Goal: Task Accomplishment & Management: Complete application form

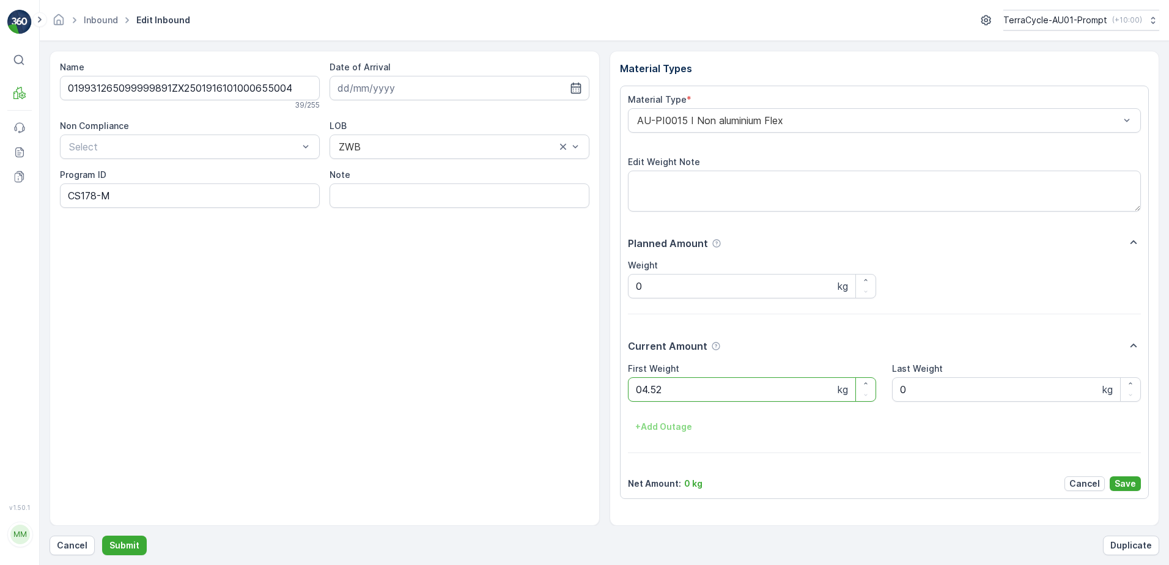
click at [102, 536] on button "Submit" at bounding box center [124, 546] width 45 height 20
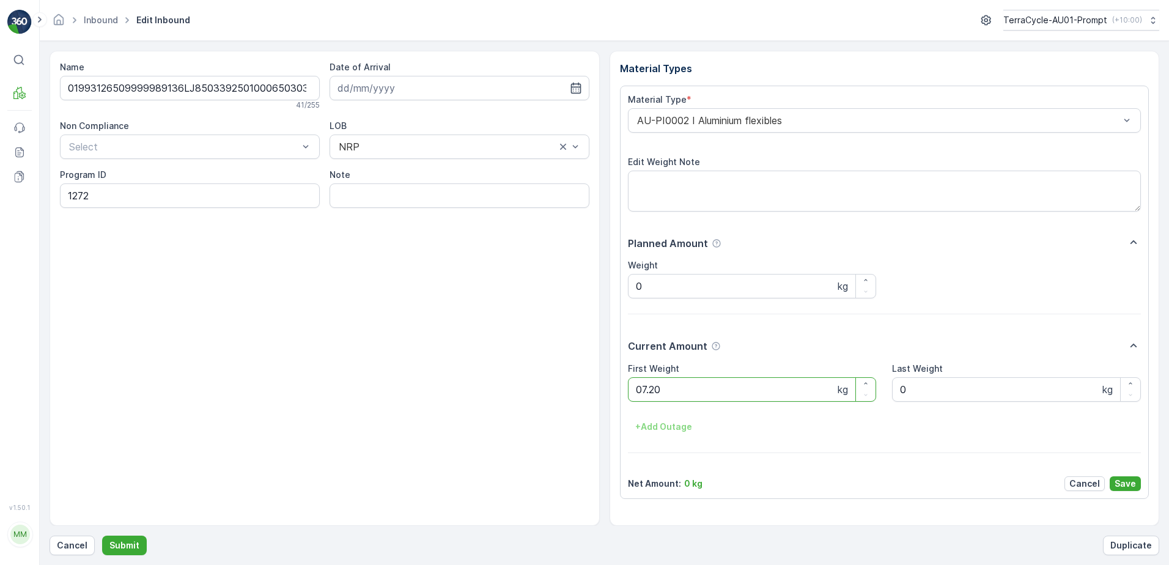
click at [102, 536] on button "Submit" at bounding box center [124, 546] width 45 height 20
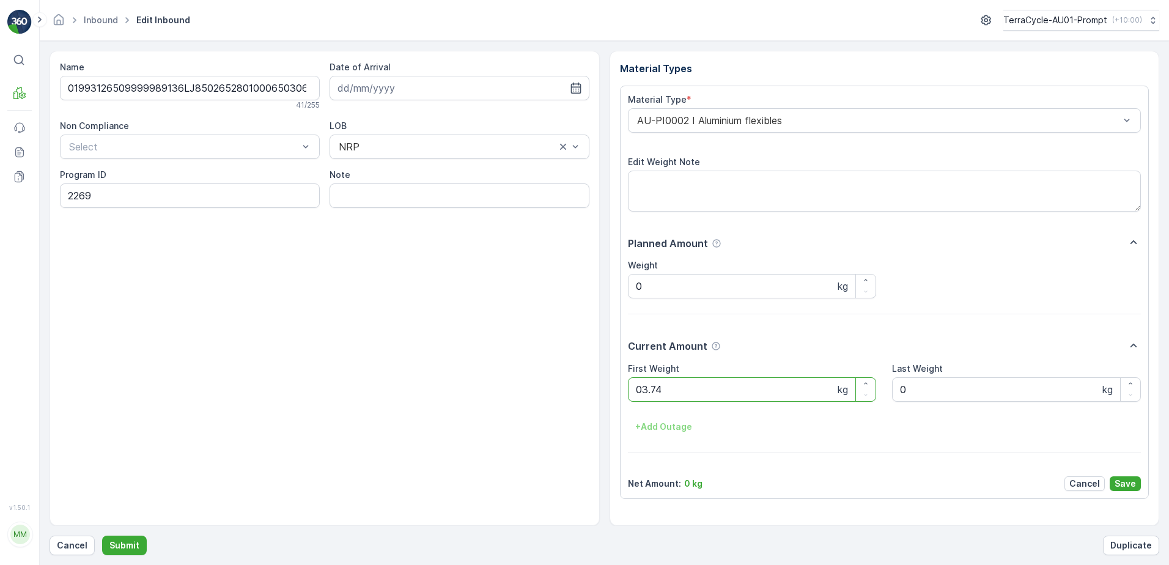
click at [102, 536] on button "Submit" at bounding box center [124, 546] width 45 height 20
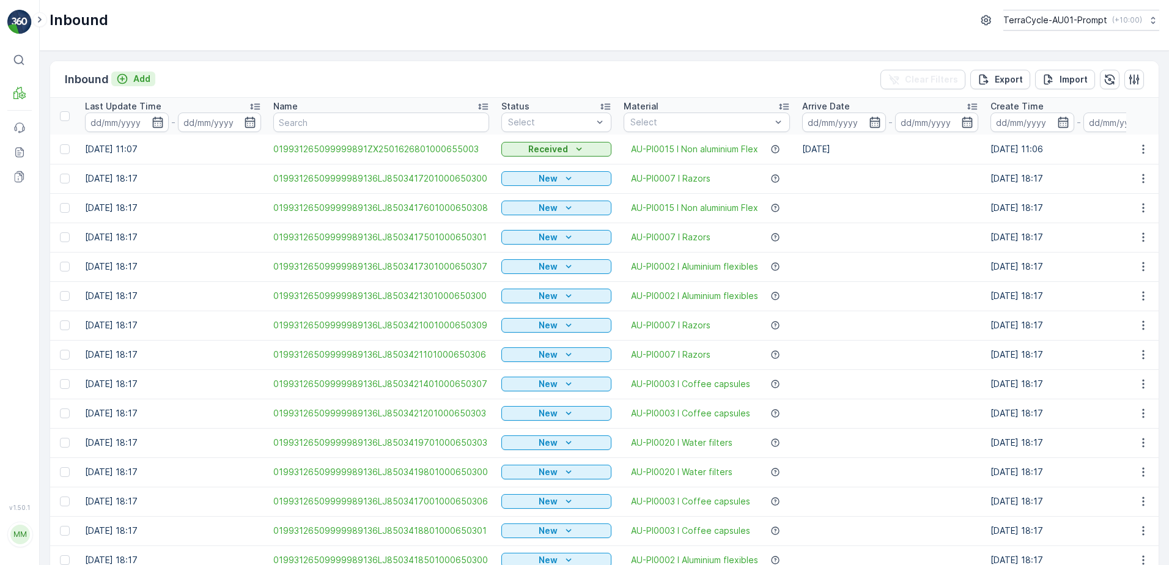
click at [135, 81] on p "Add" at bounding box center [141, 79] width 17 height 12
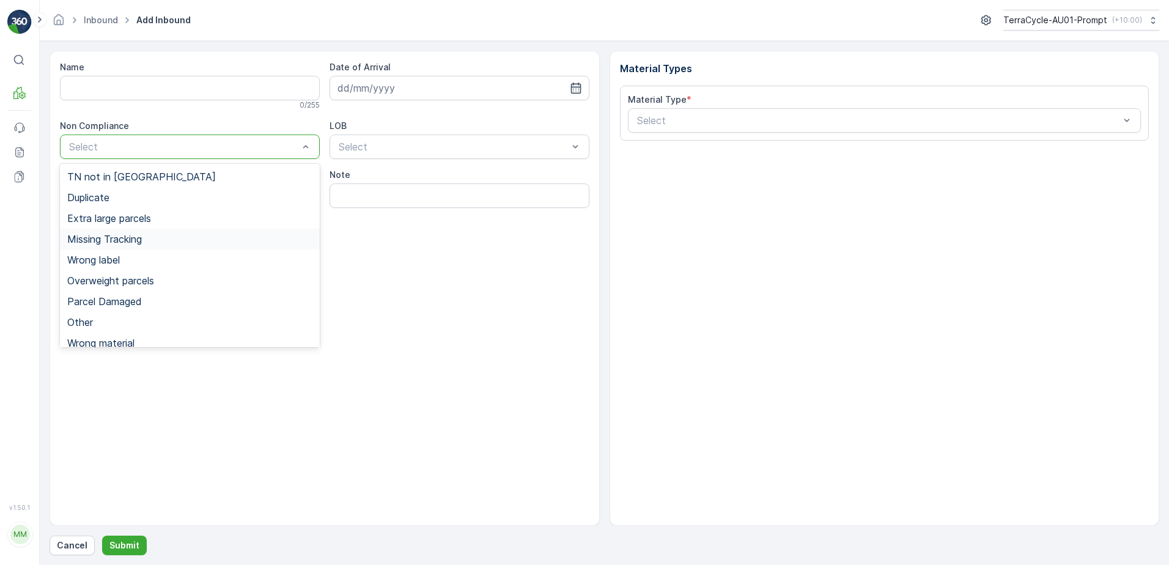
click at [126, 242] on span "Missing Tracking" at bounding box center [104, 239] width 75 height 11
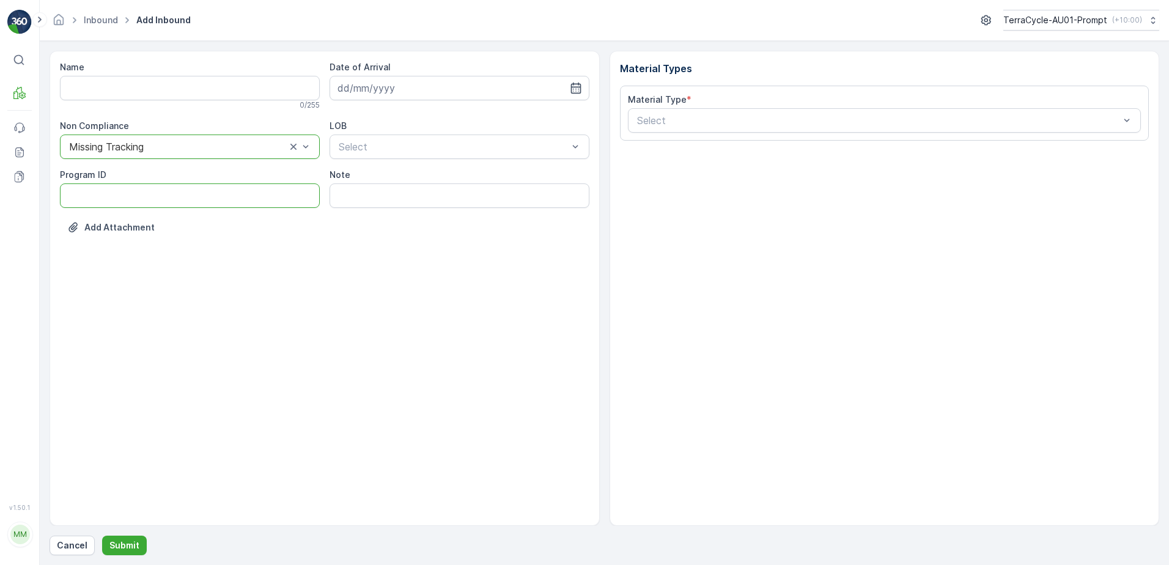
click at [87, 191] on ID "Program ID" at bounding box center [190, 195] width 260 height 24
type ID "1083"
click at [432, 95] on input at bounding box center [460, 88] width 260 height 24
click at [462, 193] on div "12" at bounding box center [461, 190] width 20 height 20
type input "[DATE]"
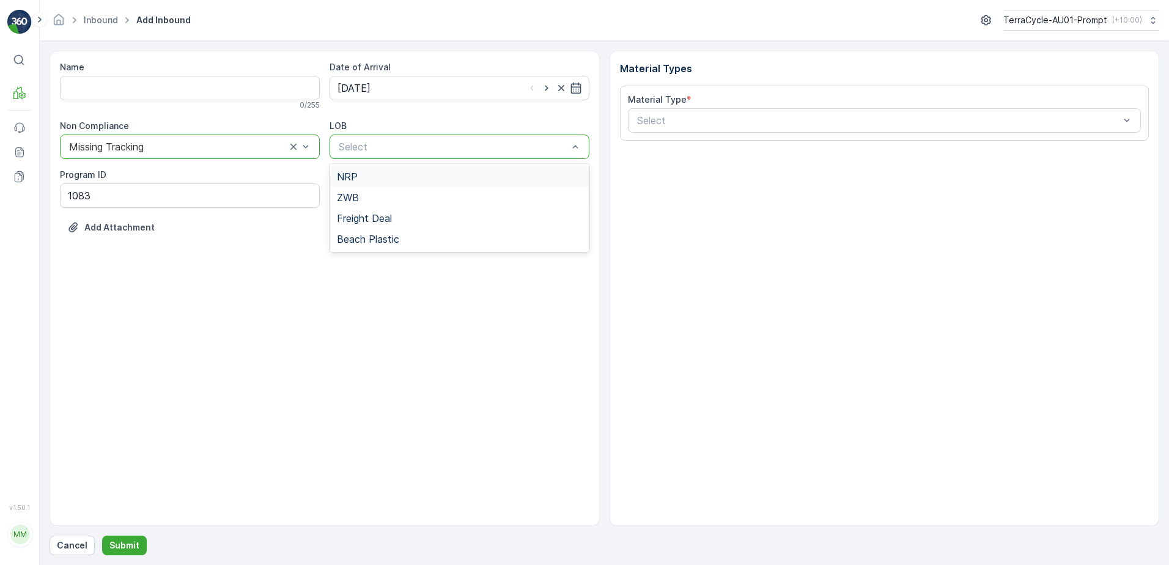
click at [409, 178] on div "NRP" at bounding box center [459, 176] width 245 height 11
click at [384, 205] on input "Note" at bounding box center [460, 195] width 260 height 24
type input "NO TN NO NAME"
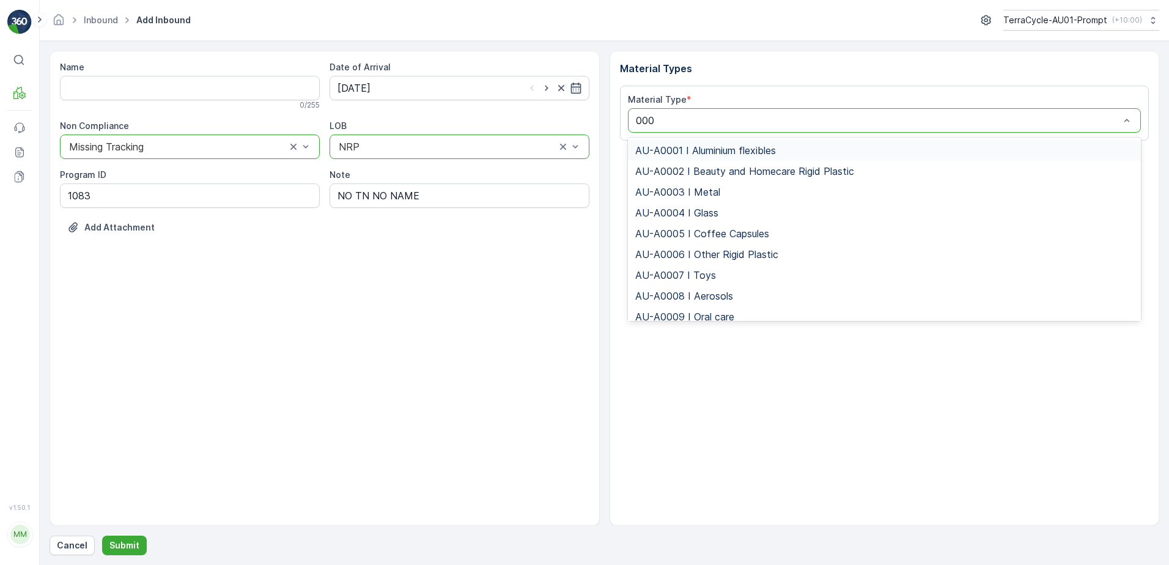
type input "0005"
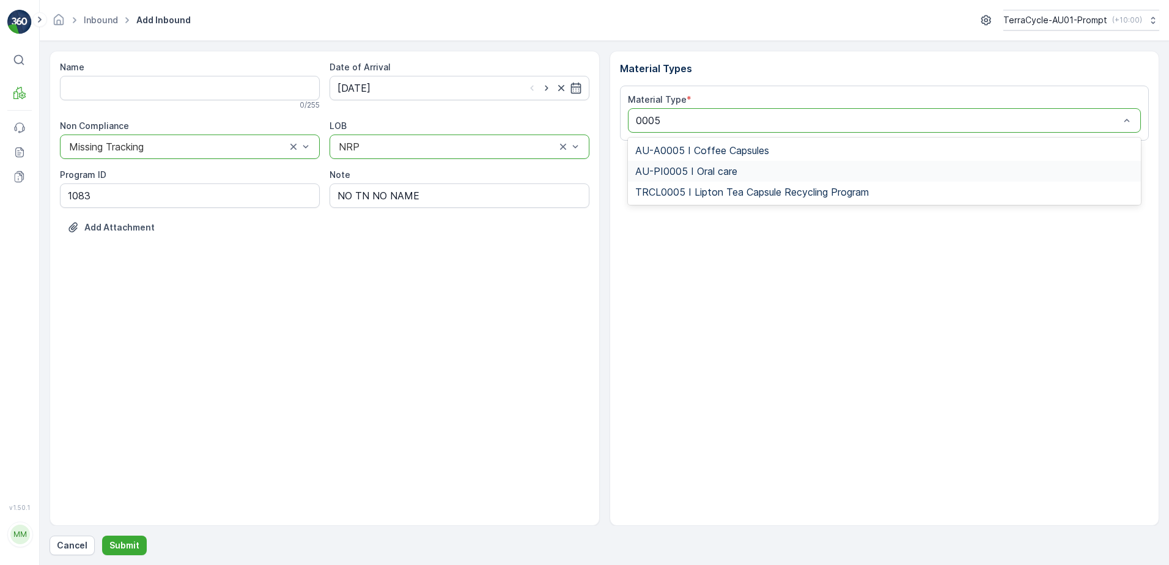
click at [740, 178] on div "AU-PI0005 I Oral care" at bounding box center [885, 171] width 514 height 21
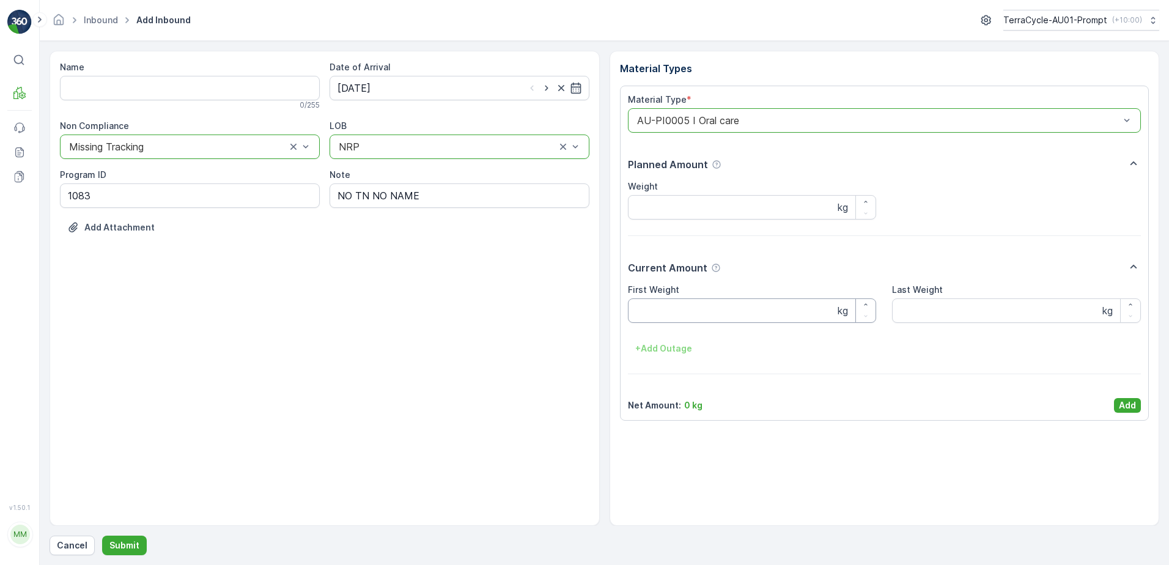
click at [706, 317] on Weight "First Weight" at bounding box center [752, 310] width 249 height 24
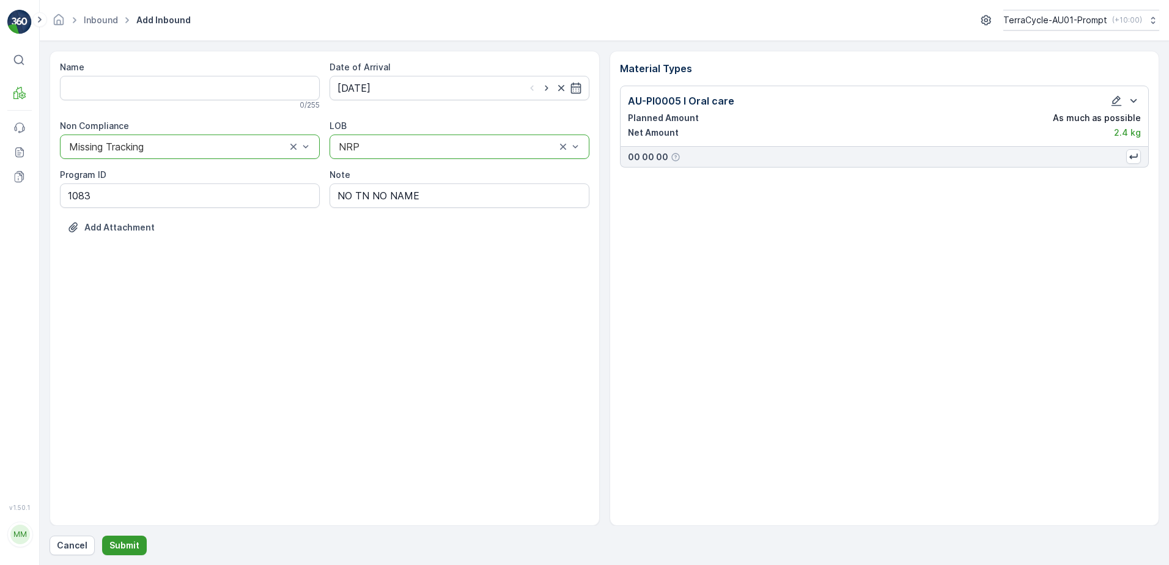
click at [120, 544] on p "Submit" at bounding box center [124, 545] width 30 height 12
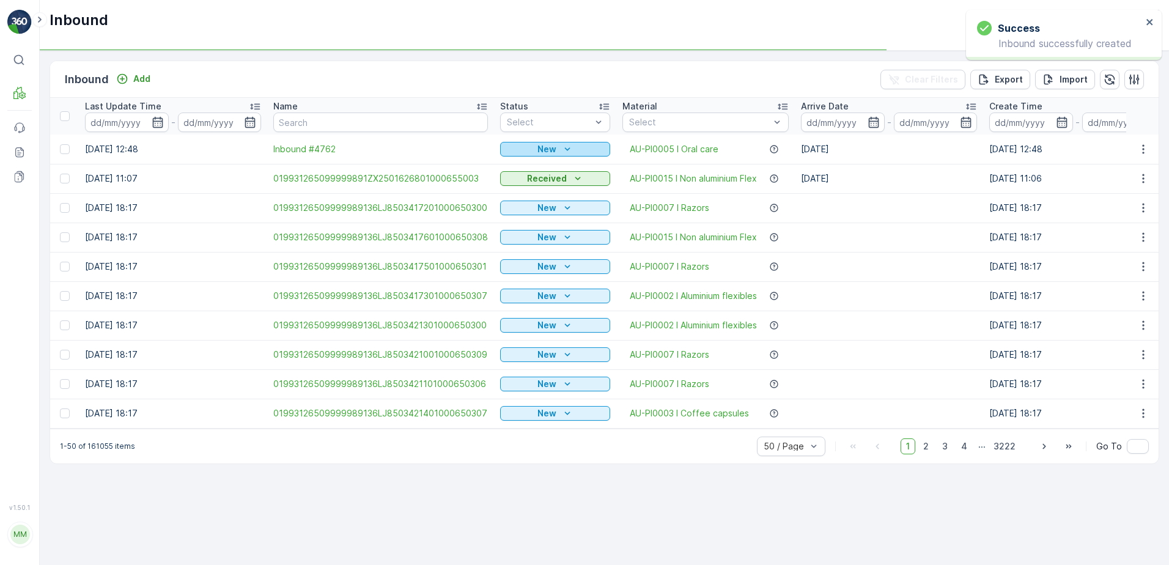
click at [574, 148] on div "New" at bounding box center [555, 149] width 100 height 12
click at [534, 185] on span "Scanned" at bounding box center [522, 185] width 36 height 12
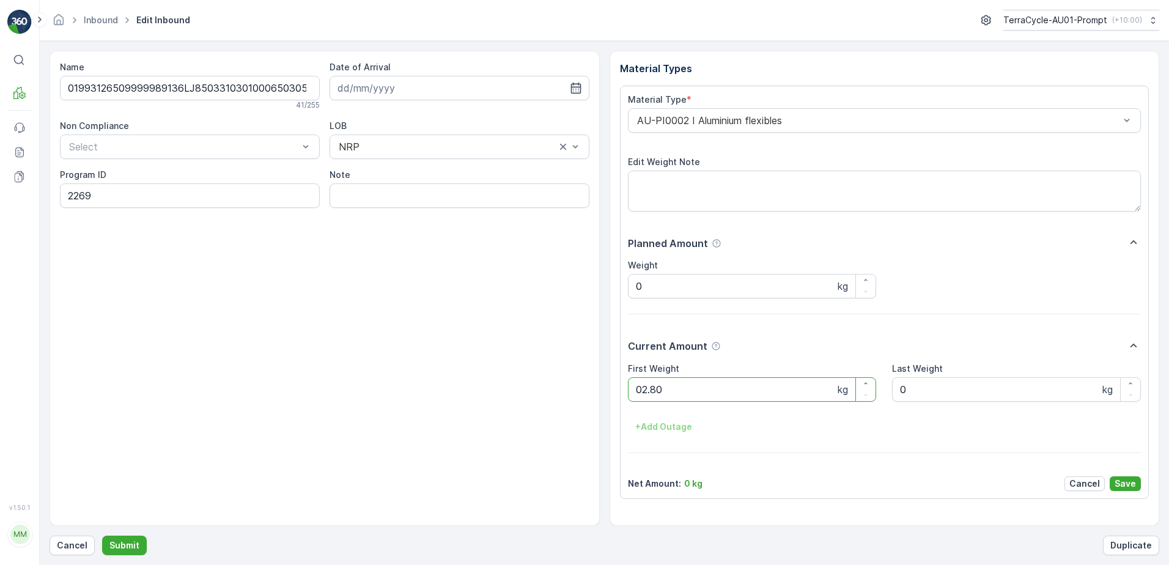
click at [102, 536] on button "Submit" at bounding box center [124, 546] width 45 height 20
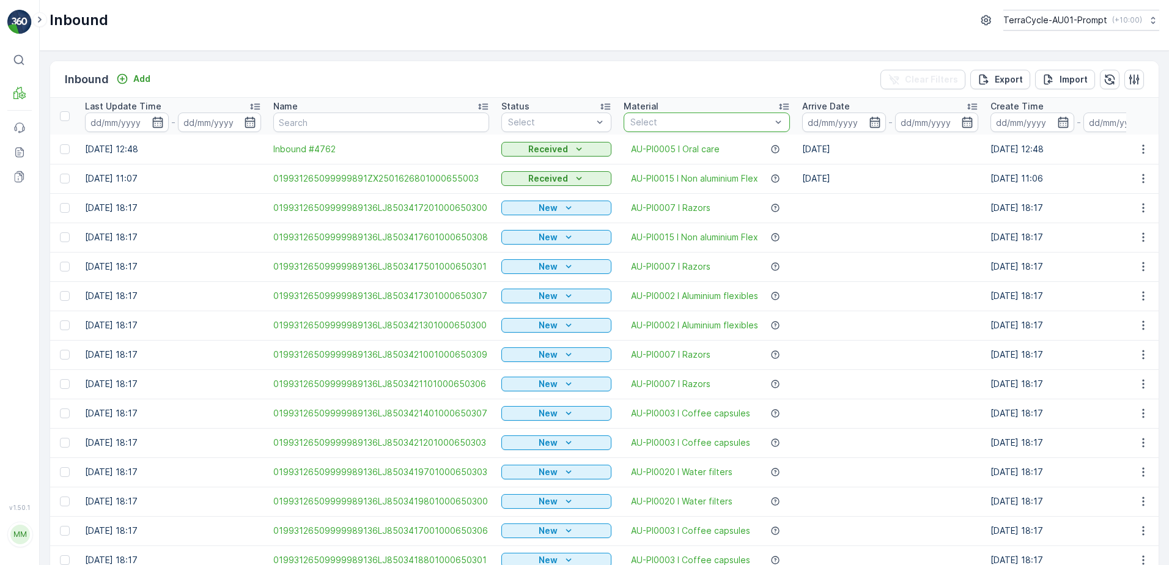
click at [698, 120] on div at bounding box center [700, 122] width 143 height 10
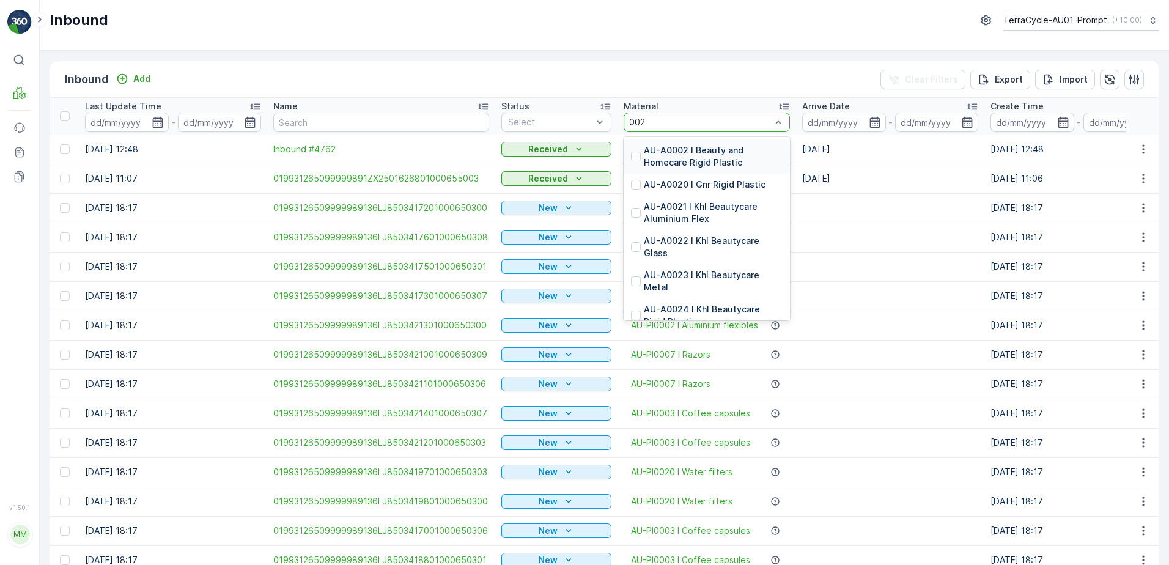
type input "0020"
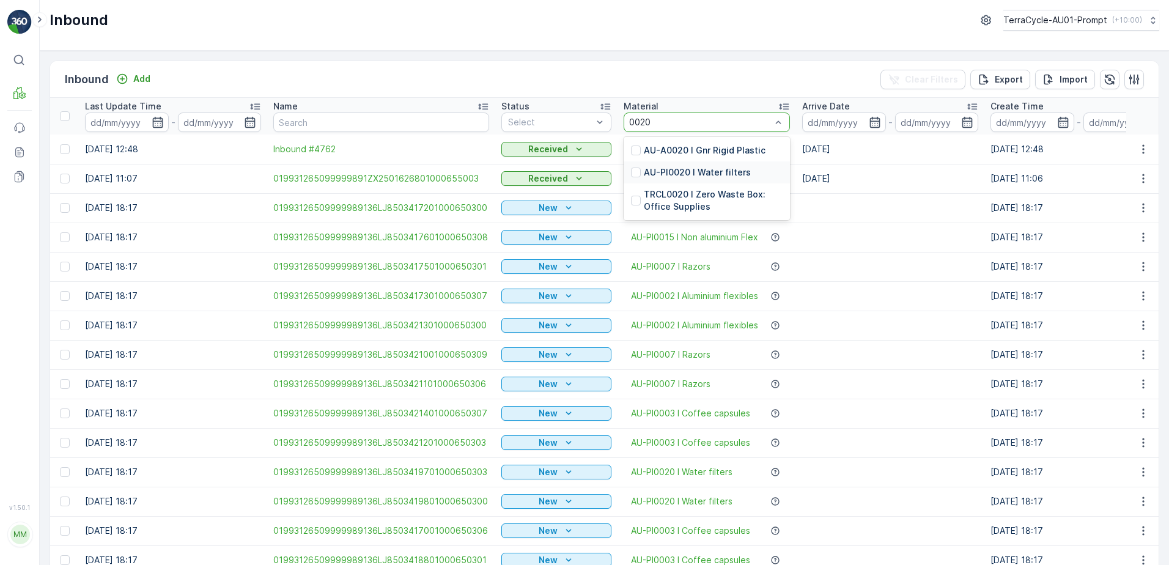
click at [743, 177] on p "AU-PI0020 I Water filters" at bounding box center [697, 172] width 107 height 12
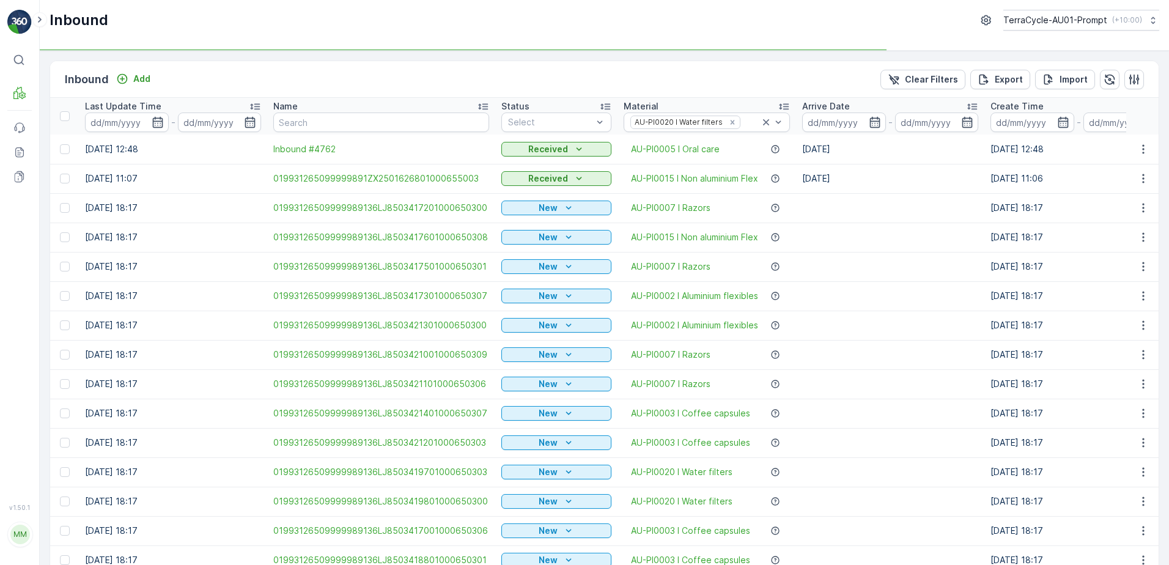
click at [544, 166] on td "Received" at bounding box center [556, 178] width 122 height 29
click at [563, 128] on div "Select" at bounding box center [557, 123] width 110 height 20
drag, startPoint x: 533, startPoint y: 169, endPoint x: 835, endPoint y: 169, distance: 302.1
click at [534, 169] on span "Scanned" at bounding box center [527, 169] width 36 height 10
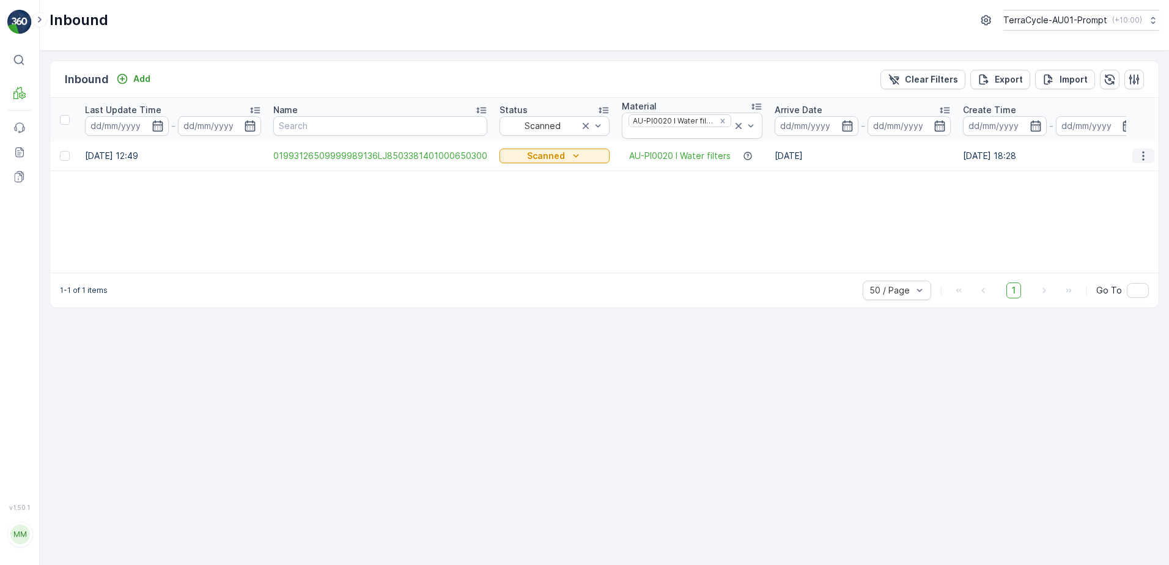
click at [1142, 155] on icon "button" at bounding box center [1144, 156] width 12 height 12
click at [1098, 243] on span "Print QR" at bounding box center [1095, 243] width 34 height 12
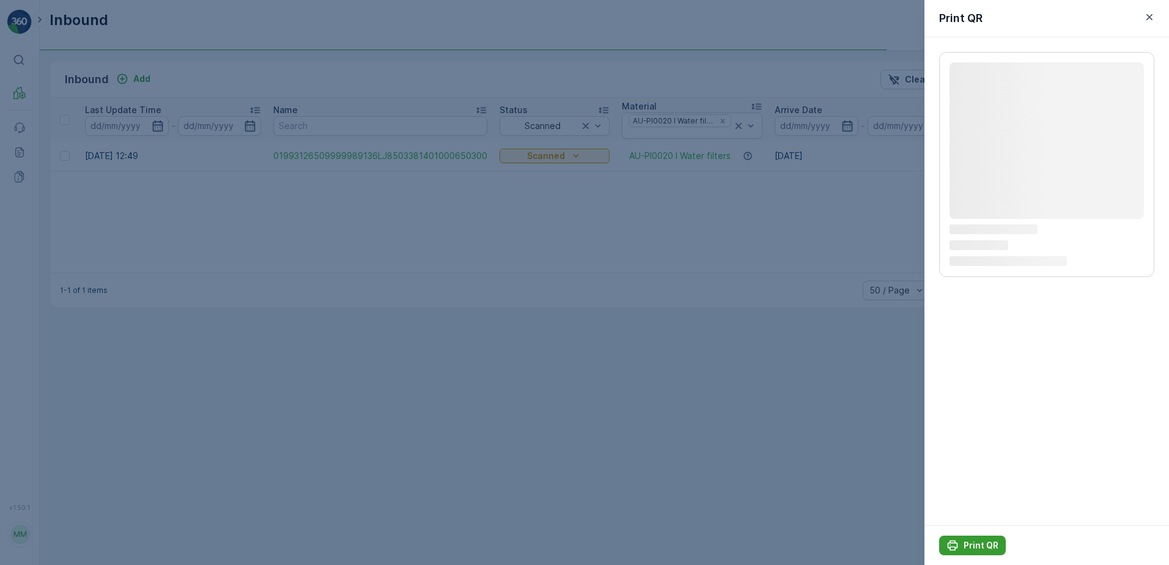
click at [970, 541] on p "Print QR" at bounding box center [981, 545] width 35 height 12
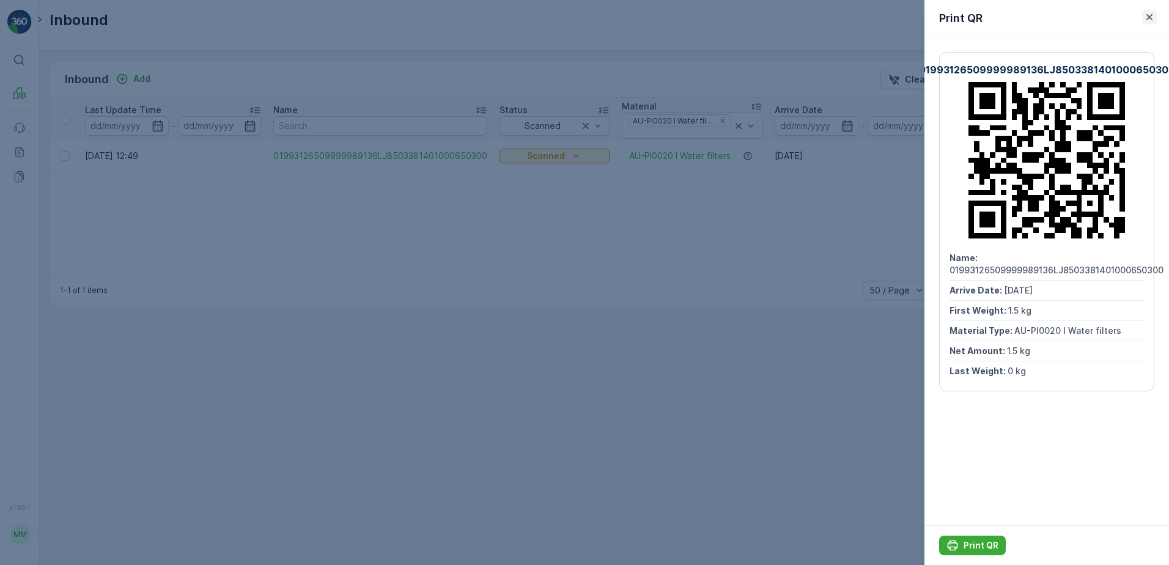
click at [1146, 21] on icon "button" at bounding box center [1150, 17] width 12 height 12
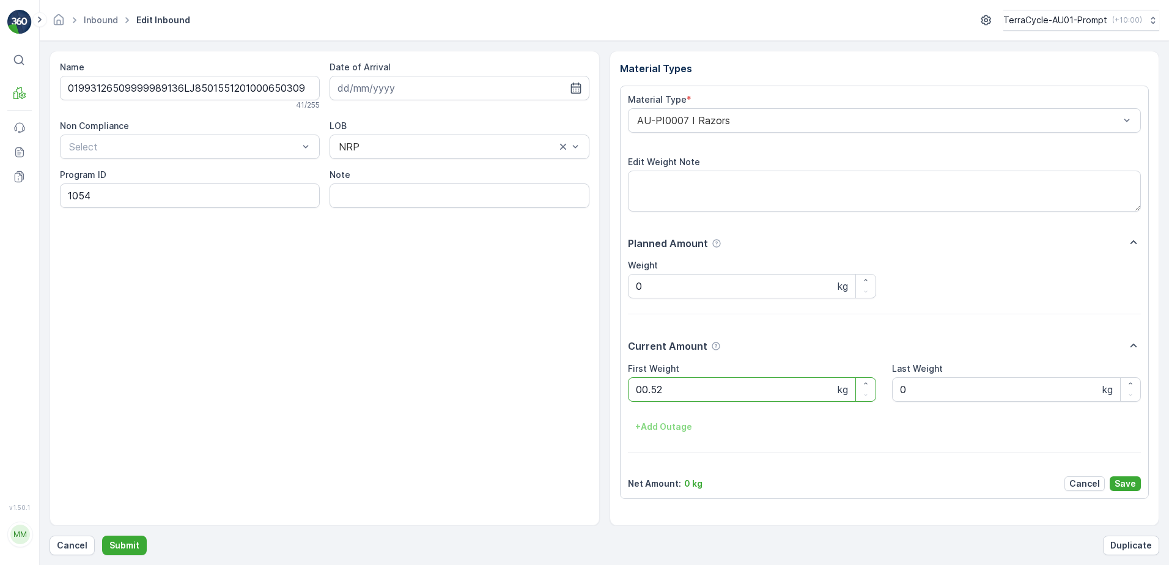
click at [102, 536] on button "Submit" at bounding box center [124, 546] width 45 height 20
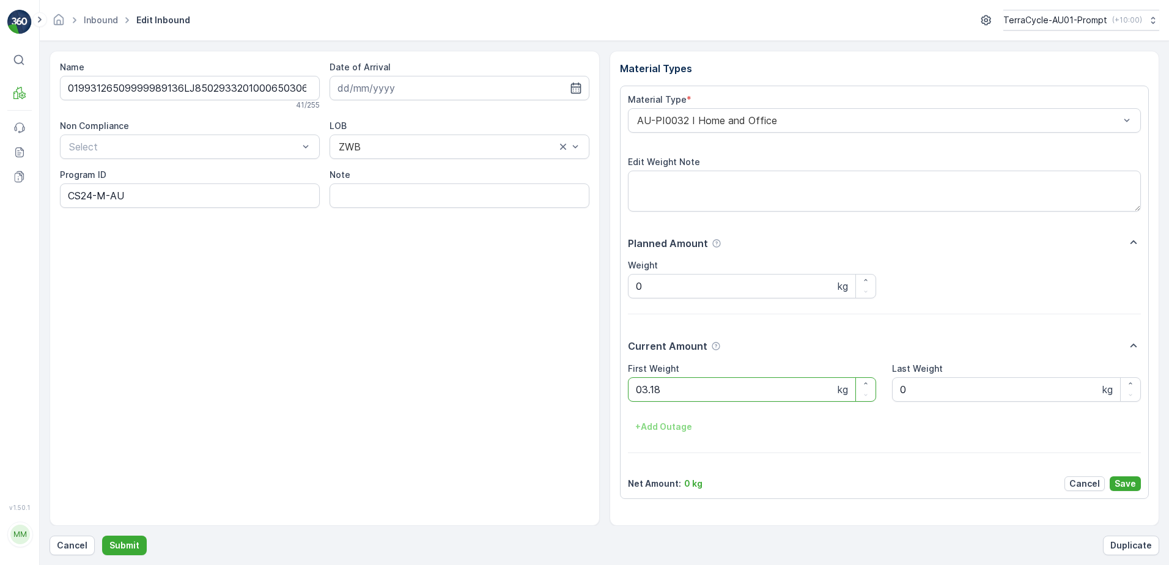
click at [102, 536] on button "Submit" at bounding box center [124, 546] width 45 height 20
click at [93, 196] on ID "CS45-M" at bounding box center [190, 195] width 260 height 24
type ID "CS129-M"
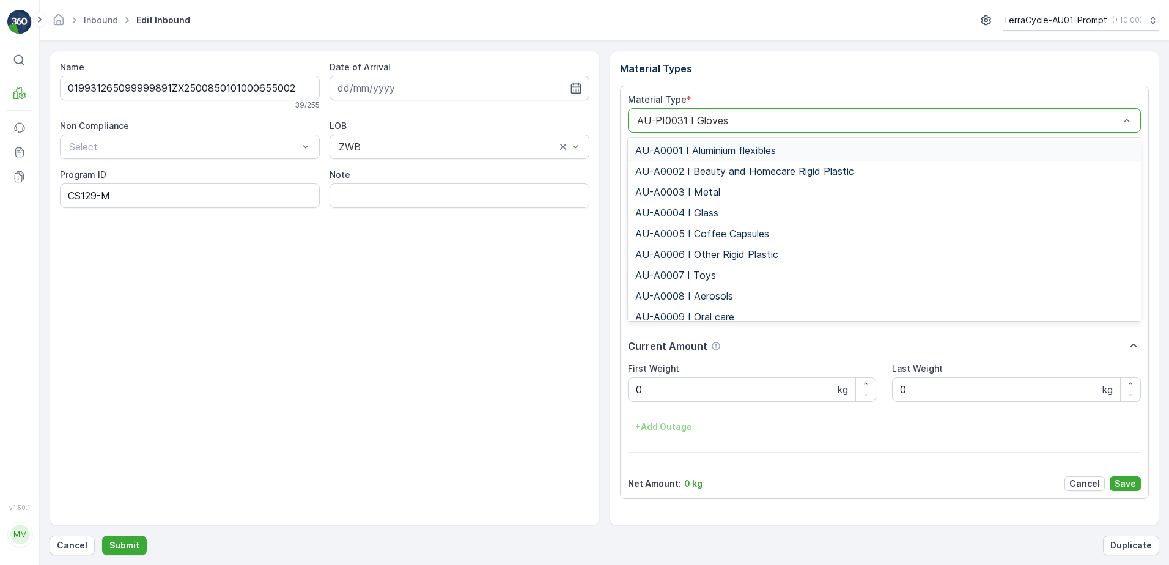
click at [635, 120] on div "AU-PI0031 I Gloves" at bounding box center [885, 120] width 514 height 24
type input "0017"
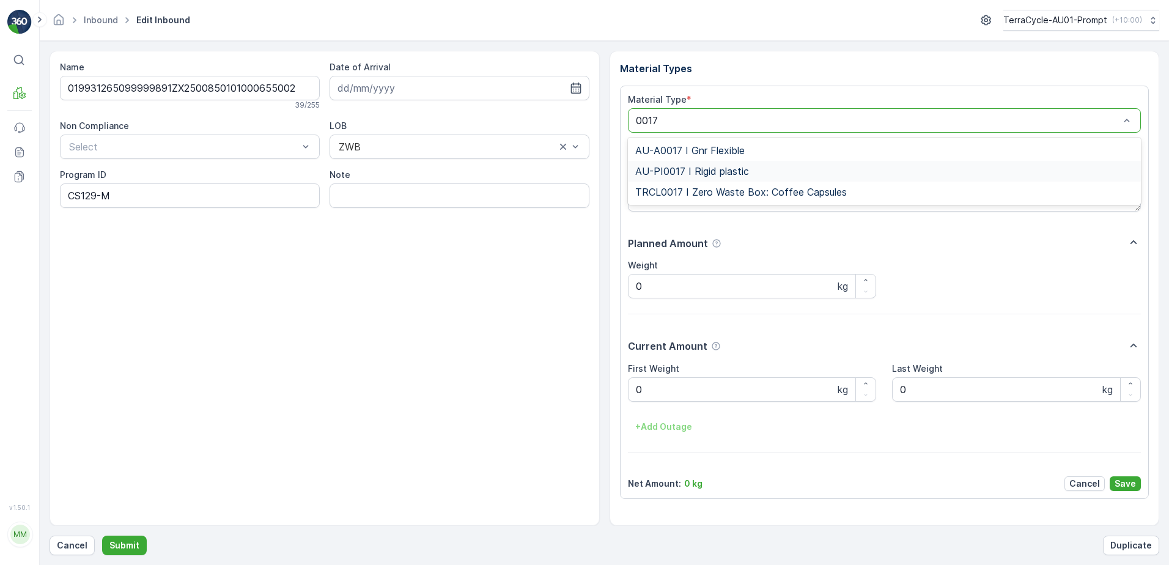
click at [689, 166] on span "AU-PI0017 I Rigid plastic" at bounding box center [692, 171] width 114 height 11
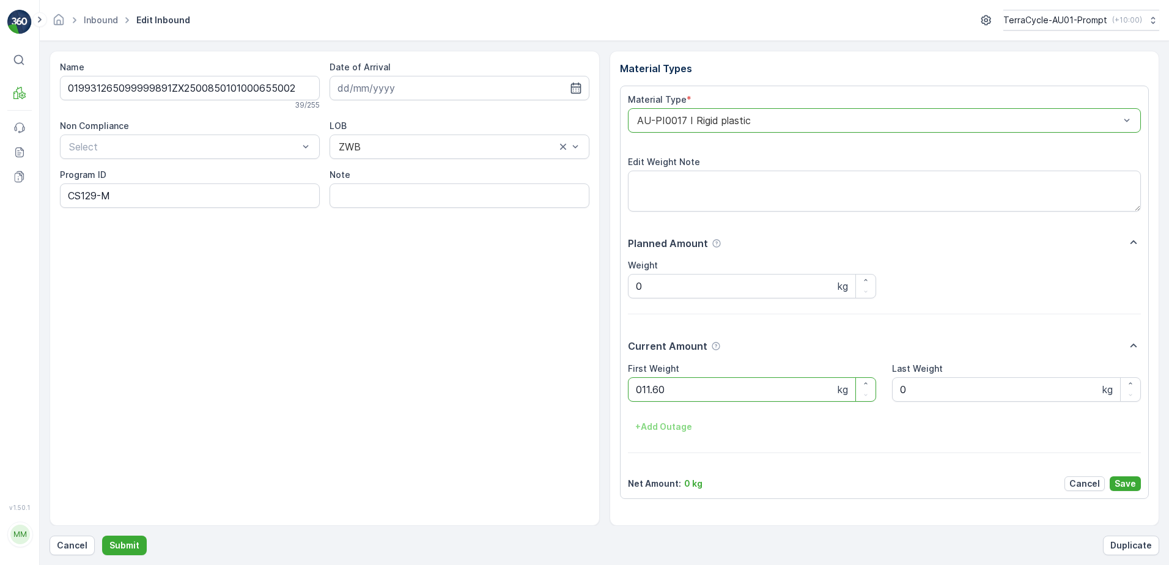
click at [102, 536] on button "Submit" at bounding box center [124, 546] width 45 height 20
